Goal: Communication & Community: Answer question/provide support

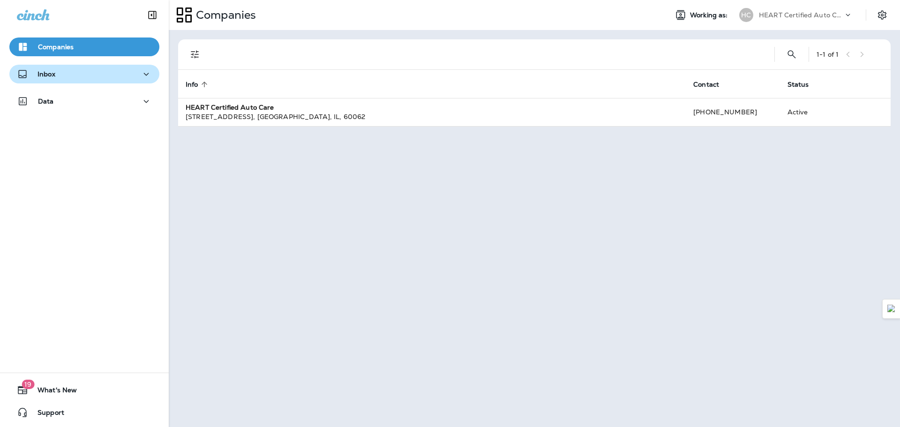
click at [58, 78] on div "Inbox" at bounding box center [84, 74] width 135 height 12
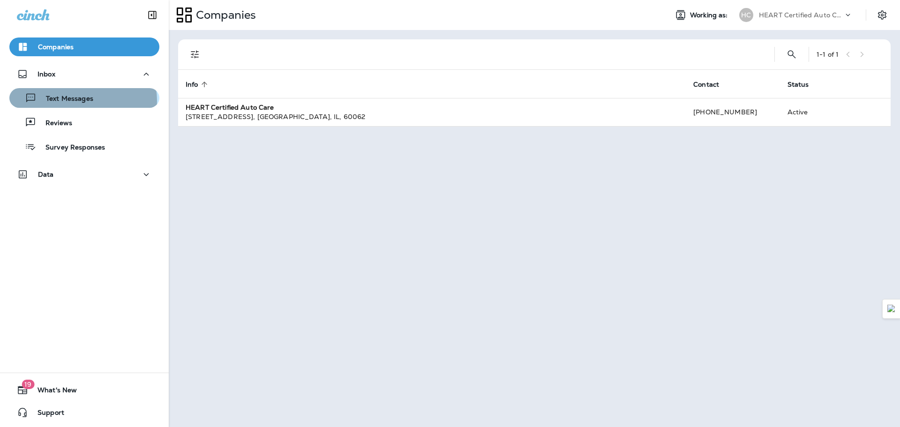
click at [82, 101] on p "Text Messages" at bounding box center [65, 99] width 57 height 9
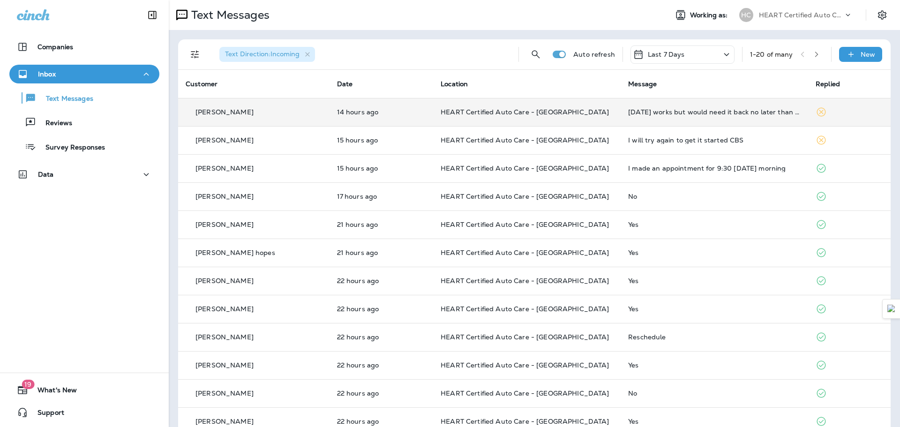
click at [230, 114] on p "[PERSON_NAME]" at bounding box center [224, 111] width 58 height 7
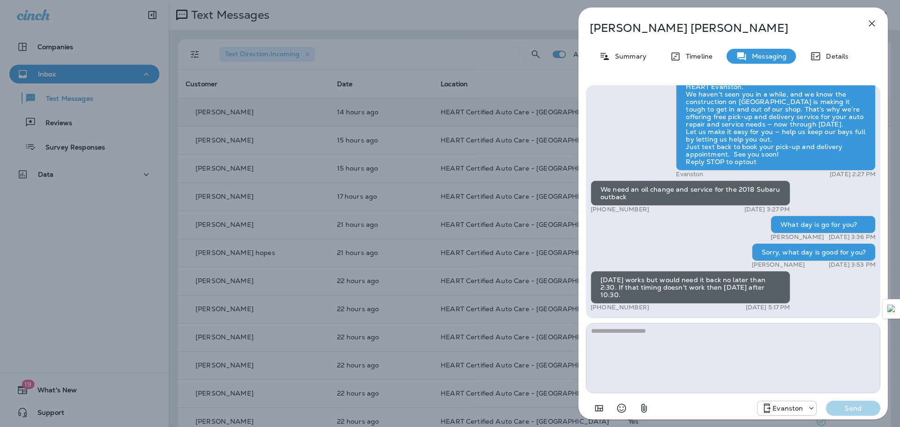
click at [870, 21] on icon "button" at bounding box center [871, 23] width 11 height 11
